Goal: Task Accomplishment & Management: Use online tool/utility

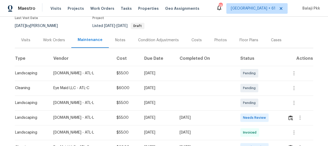
scroll to position [72, 0]
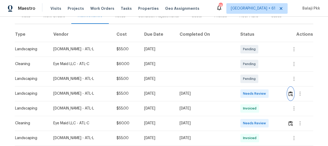
click at [288, 95] on img "button" at bounding box center [290, 93] width 4 height 5
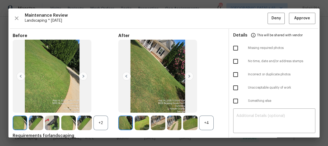
click at [309, 12] on div "Maintenance Review Landscaping * Mon, Aug 11 Deny Approve Before +2 After +4 Re…" at bounding box center [163, 72] width 311 height 129
click at [305, 16] on span "Approve" at bounding box center [302, 18] width 16 height 7
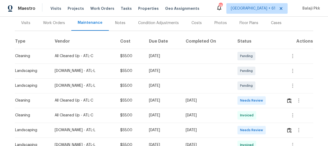
scroll to position [96, 0]
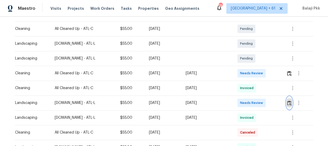
click at [289, 100] on img "button" at bounding box center [289, 102] width 4 height 5
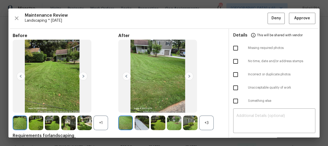
click at [209, 117] on div "+3" at bounding box center [206, 122] width 15 height 15
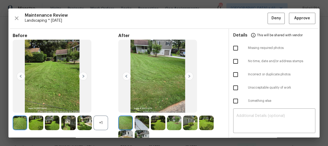
click at [96, 119] on div "+1" at bounding box center [101, 122] width 15 height 15
click at [294, 19] on span "Approve" at bounding box center [302, 18] width 16 height 7
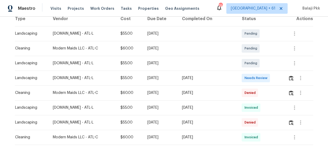
scroll to position [96, 0]
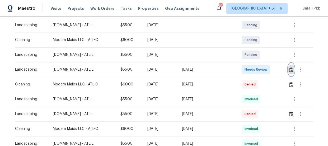
click at [289, 70] on img "button" at bounding box center [291, 69] width 4 height 5
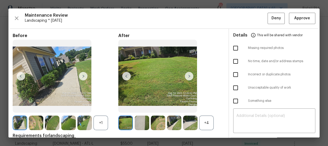
click at [208, 128] on div "+4" at bounding box center [206, 122] width 15 height 15
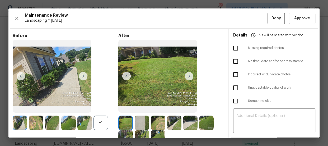
click at [107, 124] on div "+1" at bounding box center [101, 122] width 15 height 15
click at [301, 18] on span "Approve" at bounding box center [302, 18] width 16 height 7
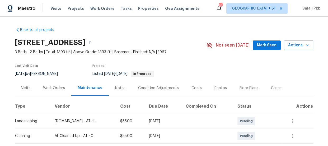
scroll to position [48, 0]
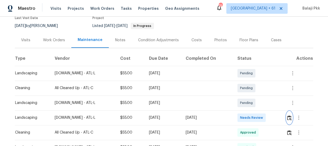
click at [291, 118] on img "button" at bounding box center [289, 117] width 4 height 5
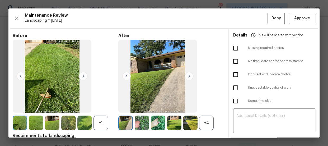
click at [208, 126] on div "+4" at bounding box center [206, 122] width 15 height 15
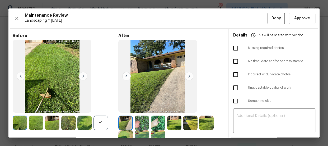
click at [103, 124] on div "+1" at bounding box center [101, 122] width 15 height 15
click at [299, 18] on span "Approve" at bounding box center [302, 18] width 16 height 7
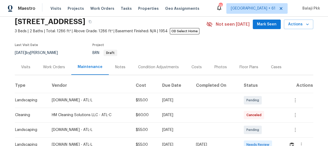
scroll to position [96, 0]
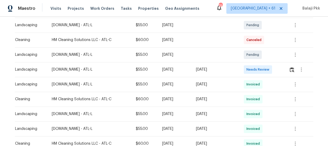
click at [287, 70] on td at bounding box center [299, 69] width 29 height 15
click at [291, 71] on img "button" at bounding box center [292, 69] width 4 height 5
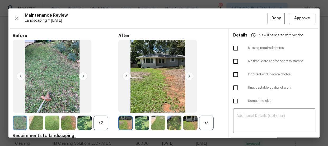
click at [208, 123] on div "+3" at bounding box center [206, 122] width 15 height 15
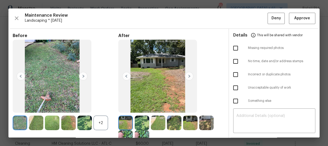
click at [104, 126] on div "+2" at bounding box center [101, 122] width 15 height 15
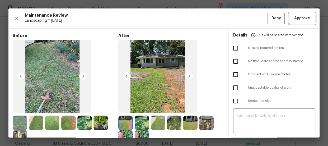
click at [295, 19] on span "Approve" at bounding box center [302, 18] width 16 height 7
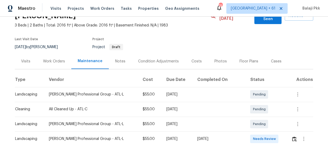
scroll to position [72, 0]
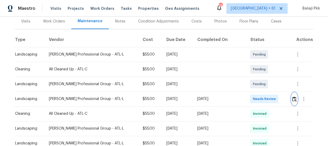
click at [292, 96] on img "button" at bounding box center [294, 98] width 4 height 5
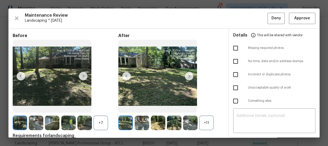
click at [203, 123] on div "+11" at bounding box center [206, 122] width 15 height 15
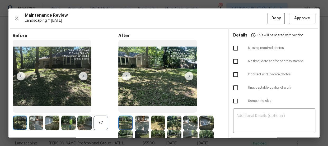
click at [104, 125] on div "+7" at bounding box center [101, 122] width 15 height 15
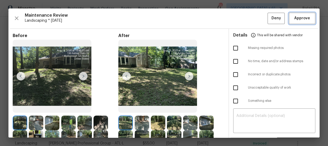
click at [304, 18] on span "Approve" at bounding box center [302, 18] width 16 height 7
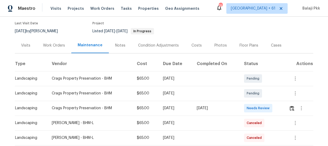
scroll to position [120, 0]
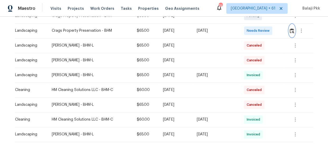
click at [290, 30] on img "button" at bounding box center [292, 30] width 4 height 5
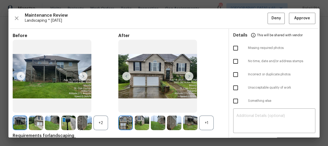
click at [204, 127] on div "+1" at bounding box center [206, 122] width 15 height 15
click at [105, 125] on div "+2" at bounding box center [101, 122] width 15 height 15
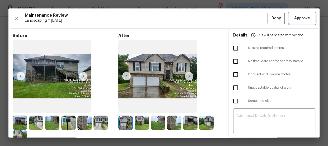
click at [301, 16] on span "Approve" at bounding box center [302, 18] width 16 height 7
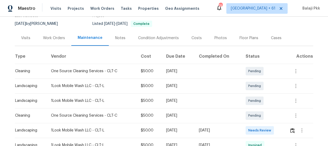
scroll to position [72, 0]
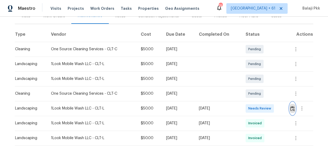
click at [290, 109] on img "button" at bounding box center [292, 108] width 4 height 5
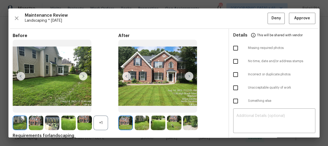
click at [101, 121] on div "+1" at bounding box center [101, 122] width 15 height 15
click at [295, 16] on span "Approve" at bounding box center [302, 18] width 16 height 7
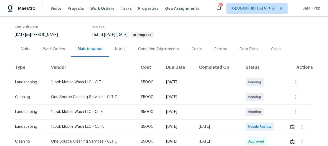
scroll to position [72, 0]
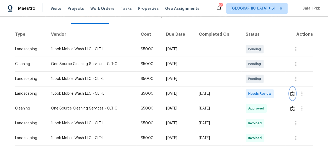
click at [292, 94] on img "button" at bounding box center [292, 93] width 4 height 5
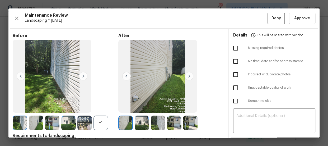
click at [100, 125] on div "+1" at bounding box center [101, 122] width 15 height 15
click at [294, 18] on span "Approve" at bounding box center [302, 18] width 16 height 7
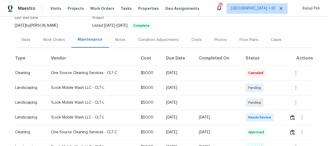
scroll to position [52, 0]
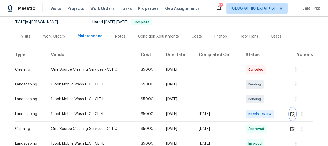
click at [292, 112] on img "button" at bounding box center [292, 113] width 4 height 5
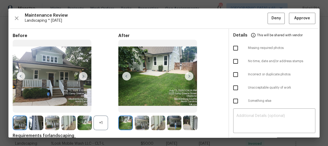
click at [100, 123] on div "+1" at bounding box center [101, 122] width 15 height 15
click at [299, 16] on span "Approve" at bounding box center [302, 18] width 16 height 7
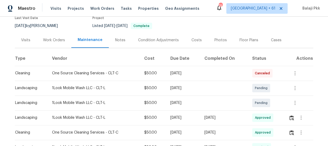
scroll to position [72, 0]
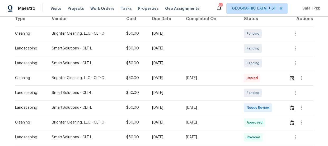
scroll to position [96, 0]
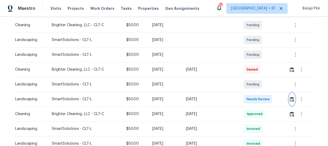
click at [290, 100] on img "button" at bounding box center [292, 99] width 4 height 5
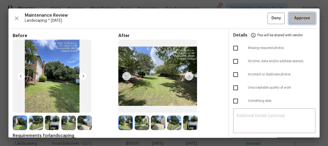
click at [297, 15] on span "Approve" at bounding box center [302, 18] width 16 height 7
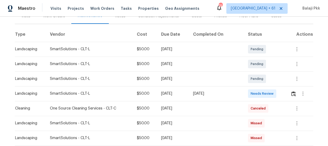
scroll to position [96, 0]
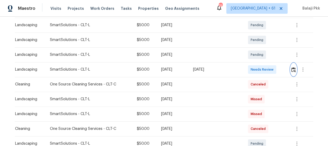
click at [291, 71] on button "button" at bounding box center [294, 69] width 6 height 13
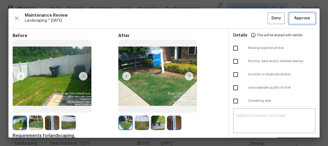
click at [310, 17] on button "Approve" at bounding box center [302, 18] width 26 height 11
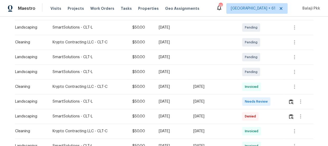
scroll to position [120, 0]
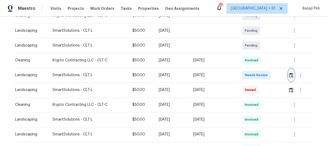
click at [290, 75] on img "button" at bounding box center [291, 75] width 4 height 5
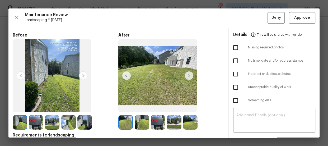
scroll to position [0, 0]
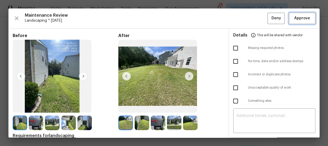
click at [306, 20] on span "Approve" at bounding box center [302, 18] width 18 height 7
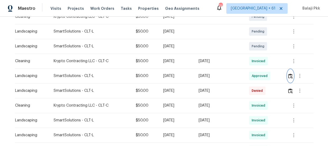
scroll to position [120, 0]
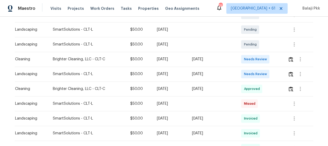
scroll to position [114, 0]
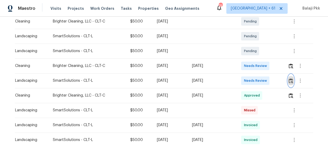
click at [291, 80] on img "button" at bounding box center [291, 80] width 4 height 5
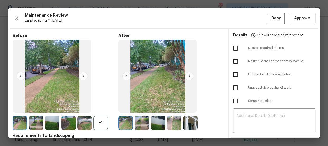
click at [104, 116] on div "+1" at bounding box center [101, 122] width 15 height 15
click at [300, 17] on span "Approve" at bounding box center [302, 18] width 16 height 7
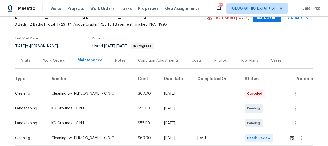
scroll to position [72, 0]
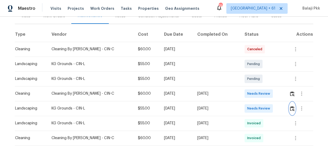
click at [290, 110] on img "button" at bounding box center [292, 108] width 4 height 5
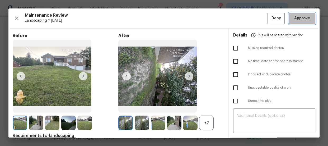
click at [302, 19] on span "Approve" at bounding box center [302, 18] width 16 height 7
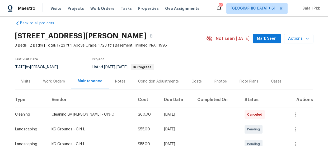
scroll to position [0, 0]
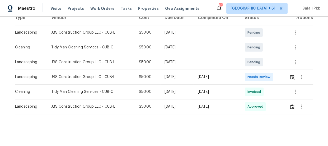
scroll to position [92, 0]
click at [292, 75] on img "button" at bounding box center [292, 77] width 4 height 5
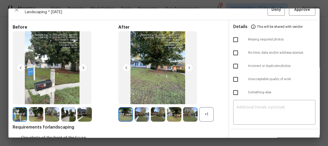
scroll to position [24, 0]
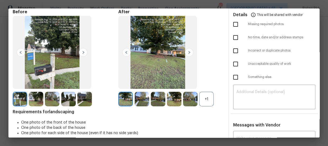
click at [206, 95] on div "+1" at bounding box center [206, 99] width 15 height 15
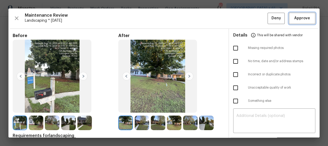
click at [303, 16] on span "Approve" at bounding box center [302, 18] width 16 height 7
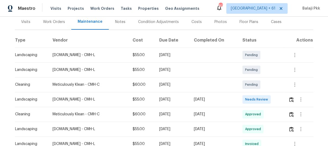
scroll to position [72, 0]
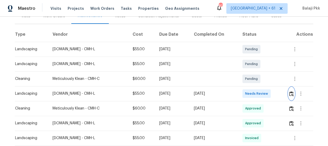
click at [291, 97] on button "button" at bounding box center [291, 93] width 6 height 13
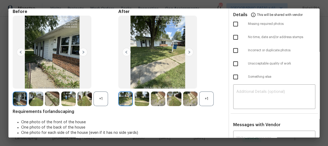
scroll to position [48, 0]
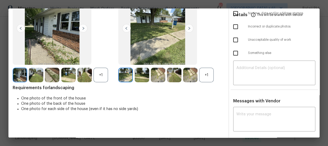
click at [202, 74] on div "+1" at bounding box center [206, 75] width 15 height 15
click at [104, 74] on div "+1" at bounding box center [101, 75] width 15 height 15
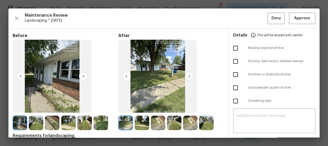
click at [305, 11] on div "Maintenance Review Landscaping * Mon, Aug 11 Deny Approve Before After Requirem…" at bounding box center [163, 72] width 311 height 129
click at [308, 15] on button "Approve" at bounding box center [302, 18] width 26 height 11
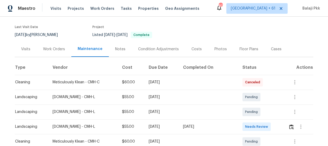
scroll to position [96, 0]
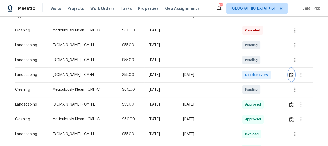
click at [291, 72] on img "button" at bounding box center [291, 74] width 4 height 5
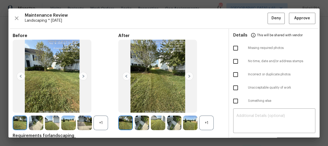
click at [199, 119] on div "+1" at bounding box center [206, 122] width 15 height 15
click at [98, 122] on div "+1" at bounding box center [101, 122] width 15 height 15
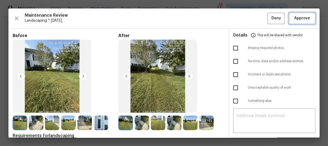
click at [296, 16] on span "Approve" at bounding box center [302, 18] width 16 height 7
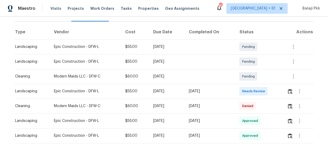
scroll to position [96, 0]
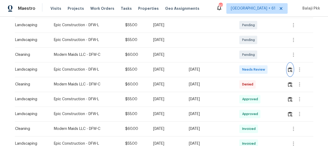
click at [288, 68] on img "button" at bounding box center [290, 69] width 4 height 5
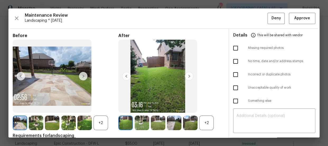
click at [204, 121] on div "+2" at bounding box center [206, 122] width 15 height 15
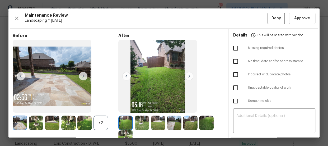
click at [95, 125] on div "+2" at bounding box center [101, 122] width 15 height 15
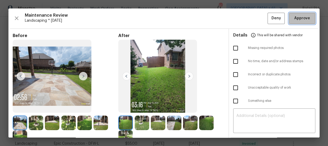
click at [294, 20] on span "Approve" at bounding box center [302, 18] width 16 height 7
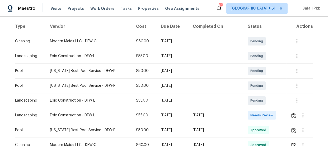
scroll to position [96, 0]
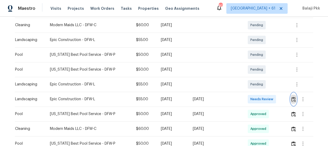
click at [293, 100] on img "button" at bounding box center [293, 99] width 4 height 5
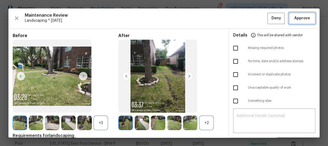
click at [289, 16] on button "Approve" at bounding box center [302, 18] width 26 height 11
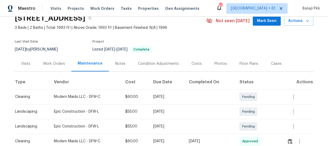
scroll to position [48, 0]
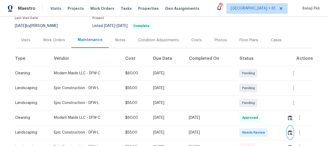
click at [289, 132] on img "button" at bounding box center [290, 132] width 4 height 5
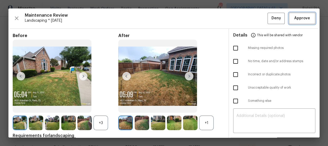
click at [301, 18] on span "Approve" at bounding box center [302, 18] width 16 height 7
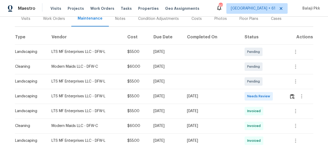
scroll to position [72, 0]
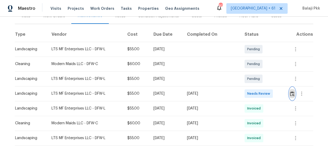
click at [290, 95] on img "button" at bounding box center [292, 93] width 4 height 5
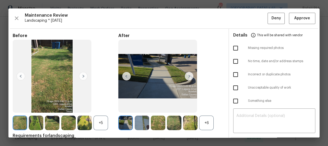
click at [208, 123] on div "+6" at bounding box center [206, 122] width 15 height 15
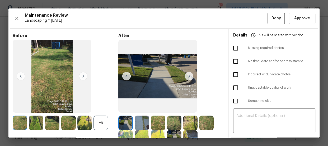
click at [95, 124] on div "+5" at bounding box center [101, 122] width 15 height 15
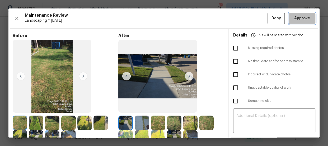
click at [300, 18] on span "Approve" at bounding box center [302, 18] width 16 height 7
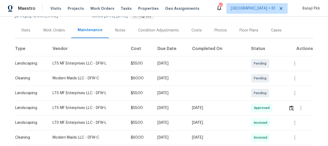
scroll to position [72, 0]
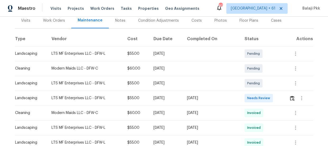
scroll to position [72, 0]
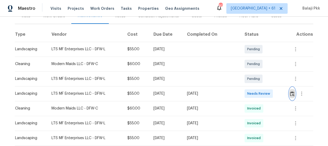
click at [291, 93] on img "button" at bounding box center [292, 93] width 4 height 5
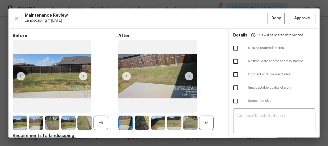
click at [206, 124] on div "+5" at bounding box center [206, 122] width 15 height 15
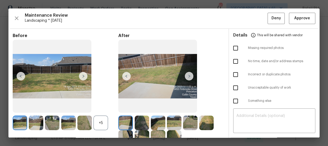
drag, startPoint x: 99, startPoint y: 123, endPoint x: 96, endPoint y: 106, distance: 17.0
click at [98, 123] on div "+5" at bounding box center [101, 122] width 15 height 15
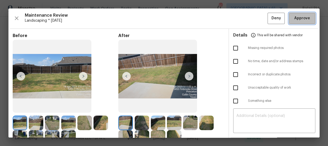
click at [293, 21] on span "Approve" at bounding box center [302, 18] width 18 height 7
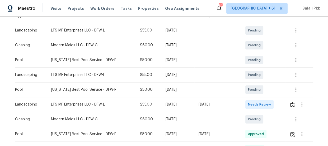
scroll to position [120, 0]
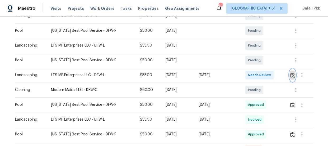
click at [290, 74] on img "button" at bounding box center [292, 75] width 4 height 5
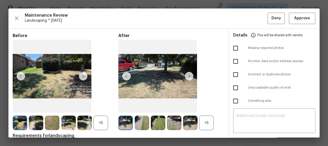
click at [298, 11] on div "Maintenance Review Landscaping * Mon, Aug 11 Deny Approve Before +5 After +5 Re…" at bounding box center [163, 72] width 311 height 129
drag, startPoint x: 297, startPoint y: 15, endPoint x: 296, endPoint y: 11, distance: 4.3
click at [297, 15] on span "Approve" at bounding box center [302, 18] width 16 height 7
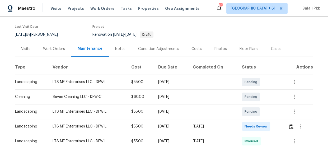
scroll to position [72, 0]
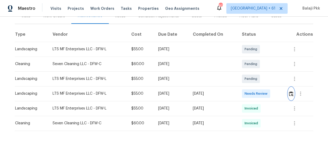
click at [290, 94] on img "button" at bounding box center [291, 93] width 4 height 5
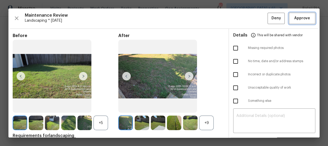
click at [300, 17] on span "Approve" at bounding box center [302, 18] width 16 height 7
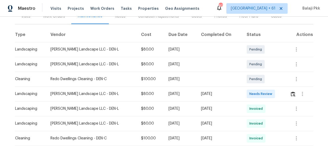
scroll to position [72, 0]
click at [291, 93] on img "button" at bounding box center [293, 93] width 4 height 5
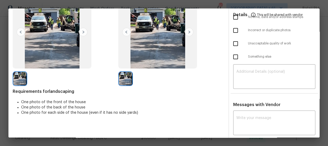
scroll to position [0, 0]
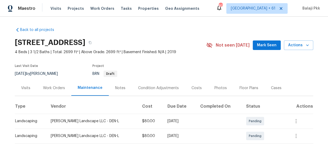
scroll to position [96, 0]
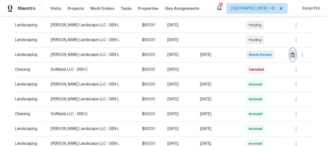
click at [291, 54] on img "button" at bounding box center [293, 54] width 4 height 5
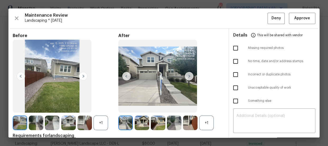
click at [209, 128] on div "+1" at bounding box center [206, 122] width 15 height 15
click at [100, 125] on div "+1" at bounding box center [101, 122] width 15 height 15
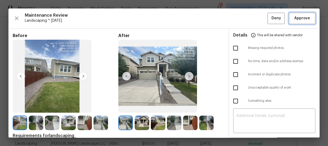
click at [296, 22] on button "Approve" at bounding box center [302, 18] width 26 height 11
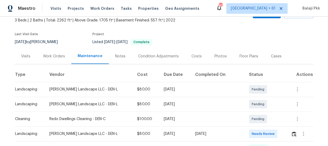
scroll to position [96, 0]
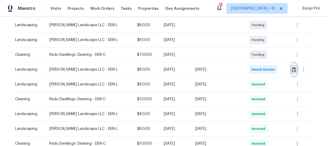
click at [291, 70] on button "button" at bounding box center [294, 69] width 6 height 13
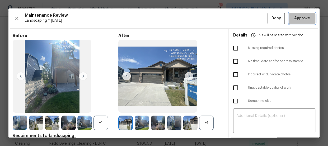
click at [292, 22] on button "Approve" at bounding box center [302, 18] width 26 height 11
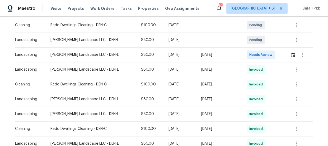
scroll to position [120, 0]
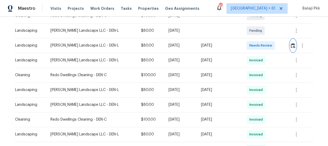
click at [292, 47] on img "button" at bounding box center [293, 45] width 4 height 5
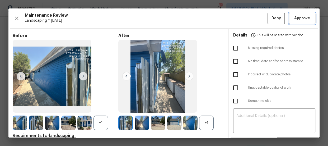
click at [298, 17] on span "Approve" at bounding box center [302, 18] width 16 height 7
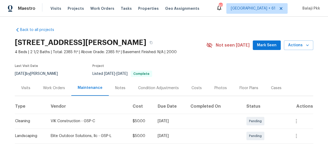
scroll to position [96, 0]
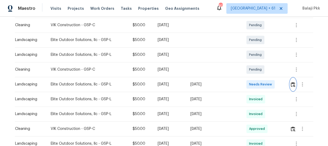
click at [290, 86] on button "button" at bounding box center [293, 84] width 6 height 13
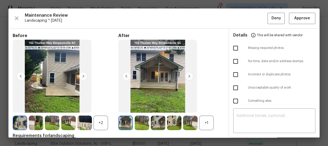
click at [208, 125] on div "+1" at bounding box center [206, 122] width 15 height 15
click at [103, 123] on div "+2" at bounding box center [101, 122] width 15 height 15
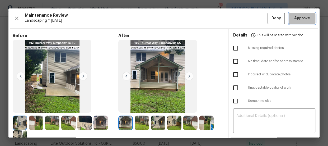
click at [294, 17] on span "Approve" at bounding box center [302, 18] width 16 height 7
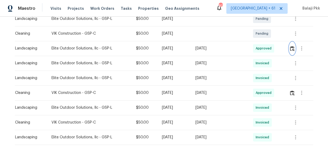
scroll to position [120, 0]
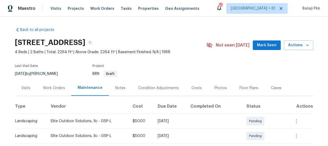
scroll to position [72, 0]
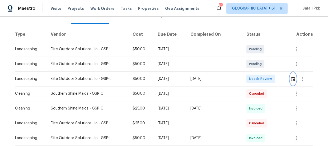
click at [291, 79] on img "button" at bounding box center [293, 78] width 4 height 5
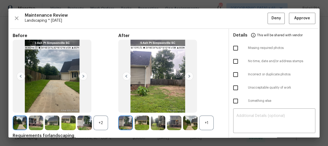
click at [211, 123] on div "+1" at bounding box center [206, 122] width 15 height 15
click at [99, 122] on div "+2" at bounding box center [101, 122] width 15 height 15
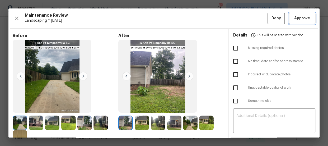
click at [296, 16] on span "Approve" at bounding box center [302, 18] width 16 height 7
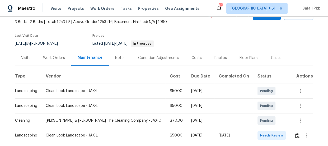
scroll to position [72, 0]
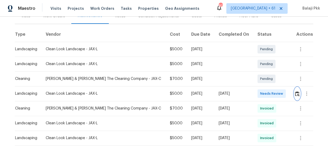
click at [297, 92] on button "button" at bounding box center [297, 93] width 6 height 13
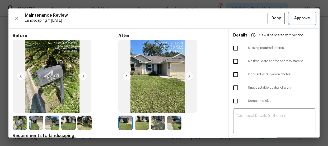
click at [294, 21] on span "Approve" at bounding box center [302, 18] width 16 height 7
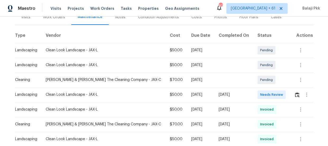
scroll to position [72, 0]
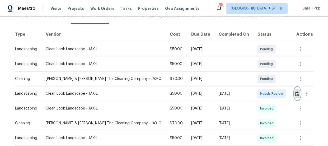
click at [296, 89] on button "button" at bounding box center [297, 93] width 6 height 13
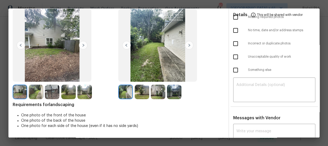
scroll to position [0, 0]
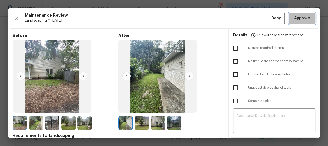
click at [294, 16] on span "Approve" at bounding box center [302, 18] width 16 height 7
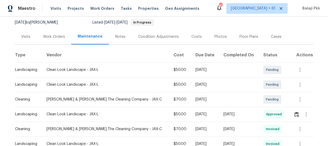
scroll to position [72, 0]
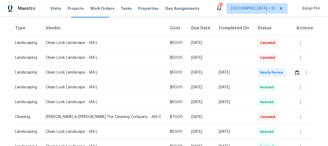
scroll to position [96, 0]
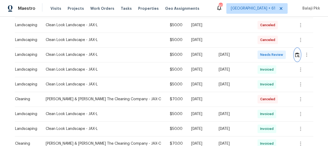
click at [297, 57] on button "button" at bounding box center [297, 54] width 6 height 13
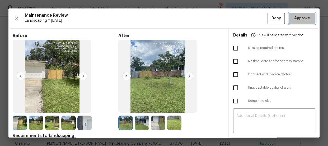
click at [289, 17] on button "Approve" at bounding box center [302, 18] width 26 height 11
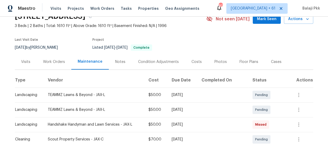
scroll to position [72, 0]
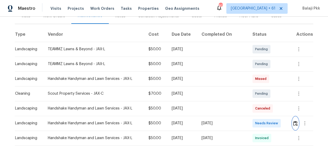
click at [294, 123] on img "button" at bounding box center [295, 123] width 4 height 5
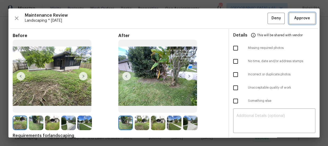
click at [300, 18] on span "Approve" at bounding box center [302, 18] width 16 height 7
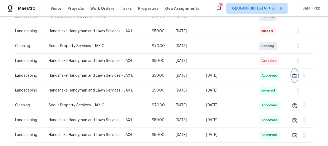
scroll to position [120, 0]
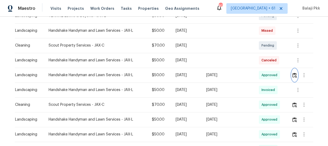
click at [292, 74] on img "button" at bounding box center [294, 75] width 4 height 5
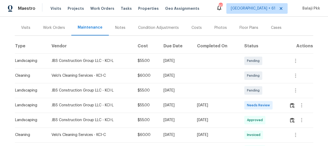
scroll to position [72, 0]
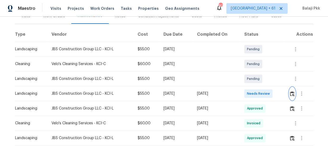
click at [290, 92] on img "button" at bounding box center [292, 93] width 4 height 5
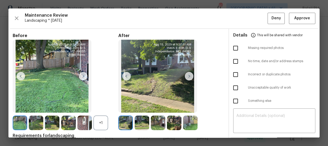
click at [91, 125] on img at bounding box center [84, 122] width 15 height 15
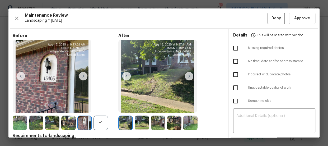
click at [108, 124] on div "+1" at bounding box center [66, 122] width 106 height 15
click at [106, 126] on div "+1" at bounding box center [101, 122] width 15 height 15
click at [18, 125] on img at bounding box center [20, 122] width 15 height 15
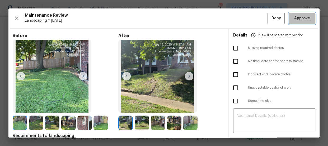
click at [310, 21] on button "Approve" at bounding box center [302, 18] width 26 height 11
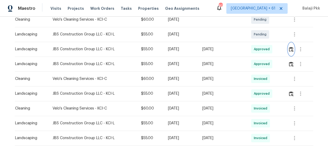
scroll to position [120, 0]
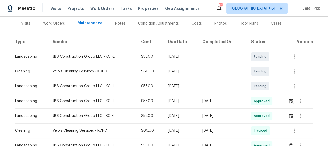
scroll to position [96, 0]
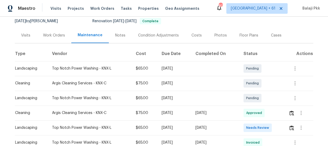
scroll to position [72, 0]
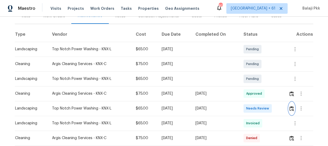
click at [292, 112] on button "button" at bounding box center [292, 108] width 6 height 13
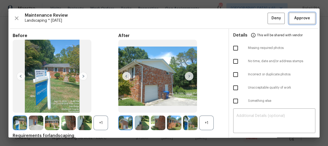
click at [305, 15] on span "Approve" at bounding box center [302, 18] width 16 height 7
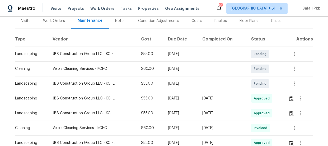
scroll to position [72, 0]
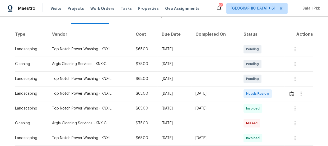
scroll to position [48, 0]
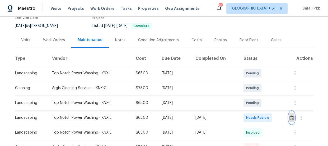
click at [292, 117] on img "button" at bounding box center [292, 117] width 4 height 5
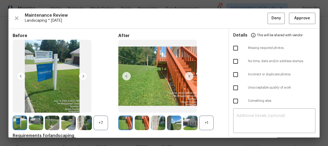
click at [199, 128] on div "+1" at bounding box center [206, 122] width 15 height 15
click at [105, 120] on div "+7" at bounding box center [101, 122] width 15 height 15
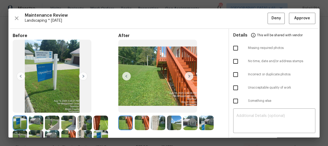
click at [188, 78] on img at bounding box center [189, 76] width 8 height 8
click at [196, 33] on span "After" at bounding box center [171, 35] width 106 height 5
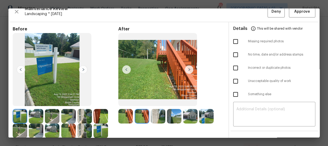
scroll to position [0, 0]
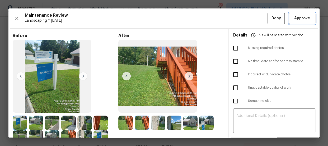
click at [298, 15] on button "Approve" at bounding box center [302, 18] width 26 height 11
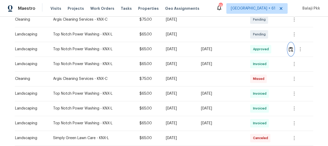
scroll to position [120, 0]
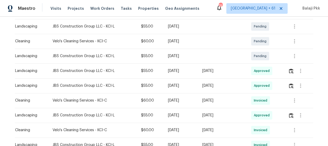
scroll to position [96, 0]
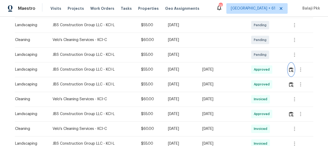
click at [288, 68] on button "button" at bounding box center [291, 69] width 6 height 13
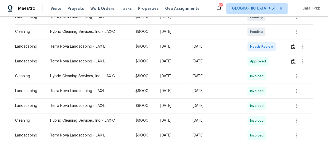
scroll to position [120, 0]
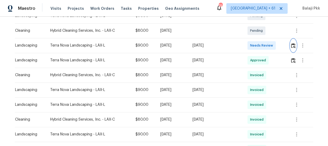
click at [293, 43] on img "button" at bounding box center [293, 45] width 4 height 5
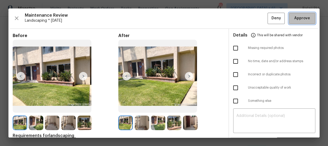
click at [302, 23] on button "Approve" at bounding box center [302, 18] width 26 height 11
